Goal: Transaction & Acquisition: Obtain resource

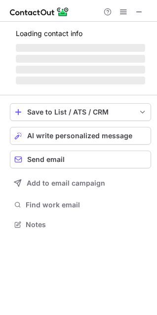
scroll to position [215, 157]
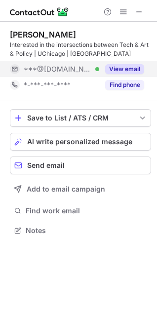
click at [123, 65] on button "View email" at bounding box center [124, 69] width 39 height 10
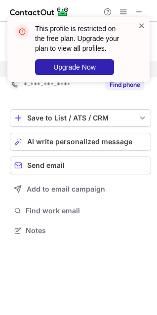
click at [141, 26] on span at bounding box center [142, 26] width 8 height 10
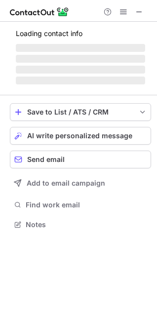
scroll to position [215, 157]
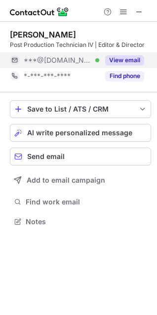
click at [119, 57] on button "View email" at bounding box center [124, 60] width 39 height 10
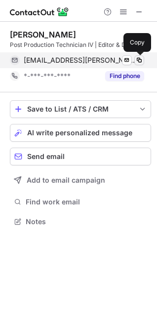
click at [139, 59] on span at bounding box center [139, 60] width 8 height 8
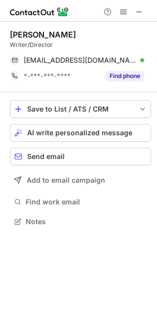
scroll to position [215, 157]
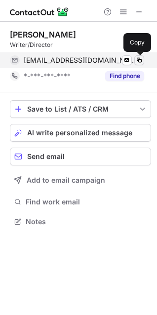
click at [141, 56] on span at bounding box center [139, 60] width 8 height 8
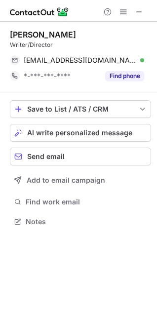
scroll to position [215, 157]
